Goal: Share content: Share content

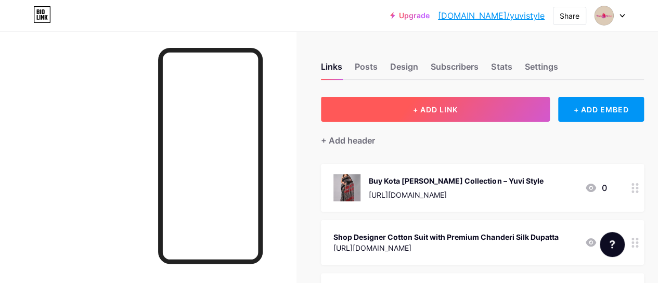
click at [427, 111] on span "+ ADD LINK" at bounding box center [435, 109] width 45 height 9
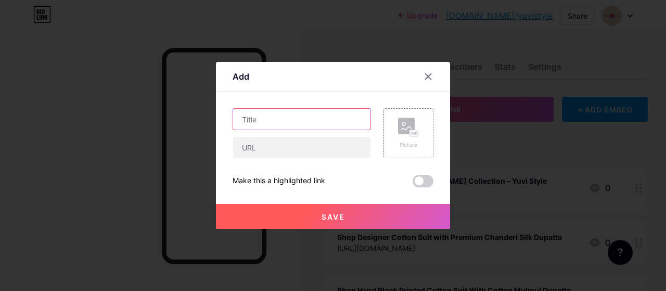
click at [282, 122] on input "text" at bounding box center [301, 119] width 137 height 21
paste input "Shop Pure Banarasi Silk Suits Online at YuviStyle"
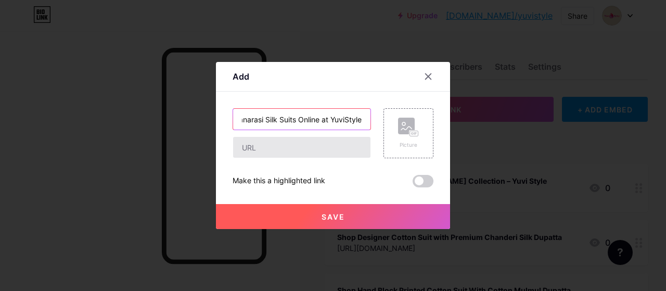
type input "Shop Pure Banarasi Silk Suits Online at YuviStyle"
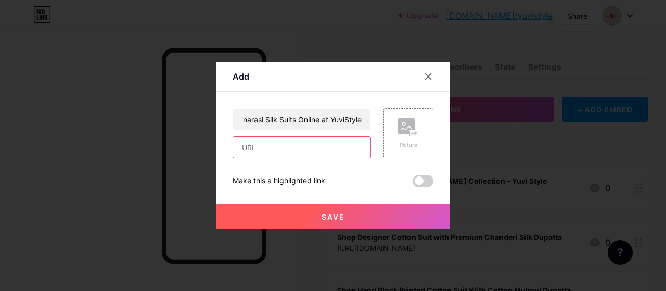
click at [278, 154] on input "text" at bounding box center [301, 147] width 137 height 21
paste input "[URL][DOMAIN_NAME]"
type input "[URL][DOMAIN_NAME]"
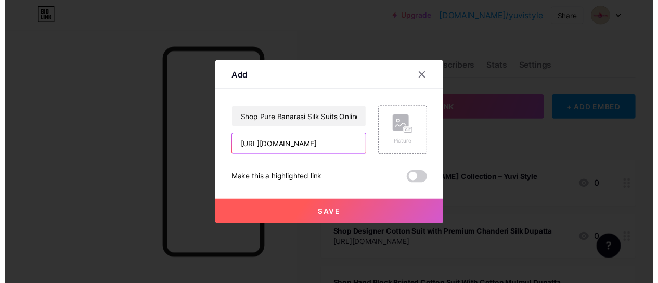
scroll to position [0, 0]
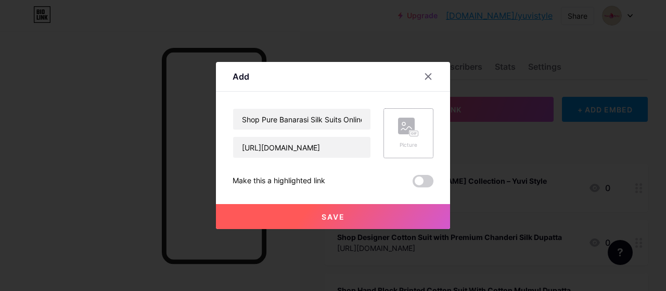
click at [412, 121] on rect at bounding box center [406, 126] width 17 height 17
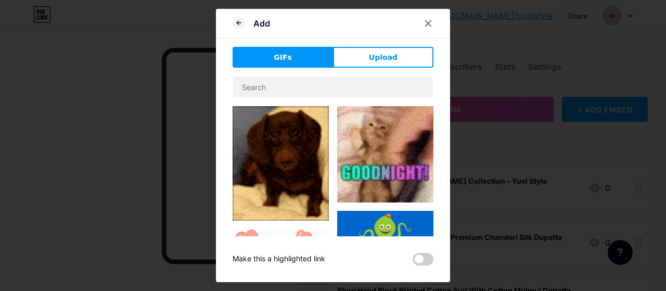
click at [369, 57] on button "Upload" at bounding box center [383, 57] width 100 height 21
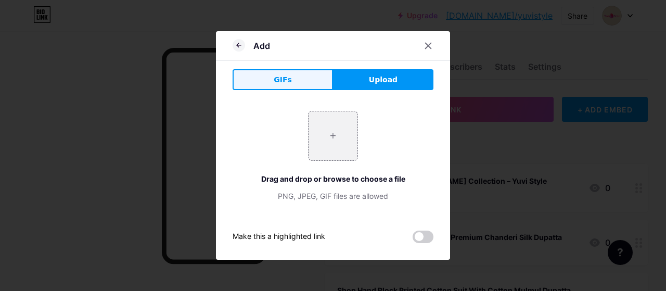
click at [311, 76] on button "GIFs" at bounding box center [283, 79] width 100 height 21
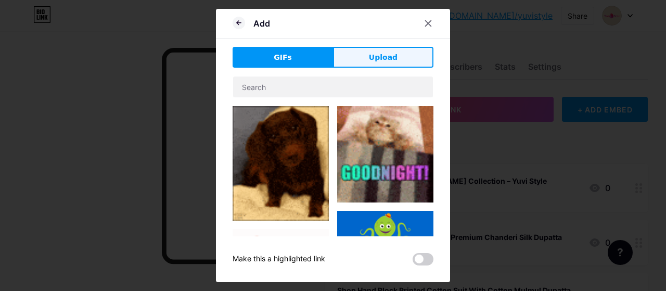
click at [360, 58] on button "Upload" at bounding box center [383, 57] width 100 height 21
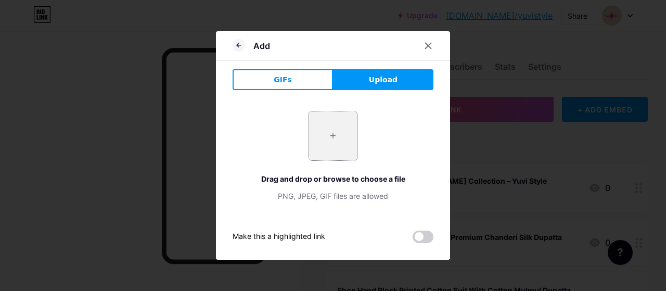
click at [340, 142] on input "file" at bounding box center [333, 135] width 49 height 49
type input "C:\fakepath\EXCLUSIVE BANARASI SOFT SILK SUIT.jpg"
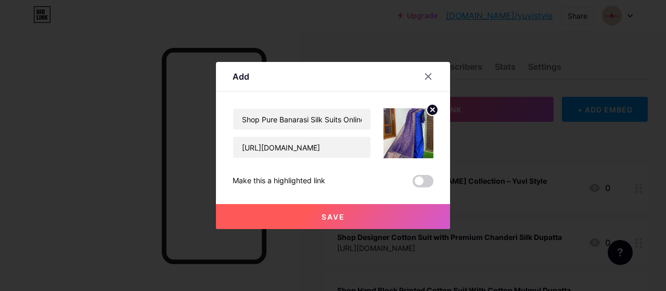
click at [328, 214] on span "Save" at bounding box center [333, 216] width 23 height 9
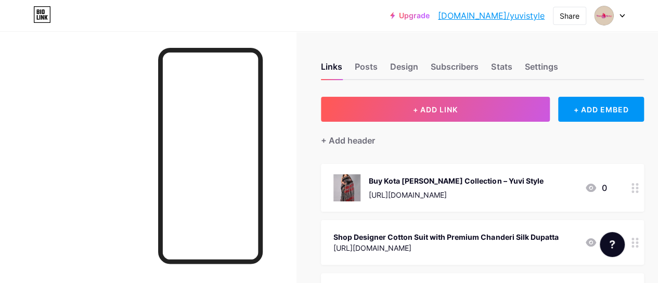
click at [491, 18] on link "[DOMAIN_NAME]/yuvistyle" at bounding box center [491, 15] width 107 height 12
